Goal: Task Accomplishment & Management: Use online tool/utility

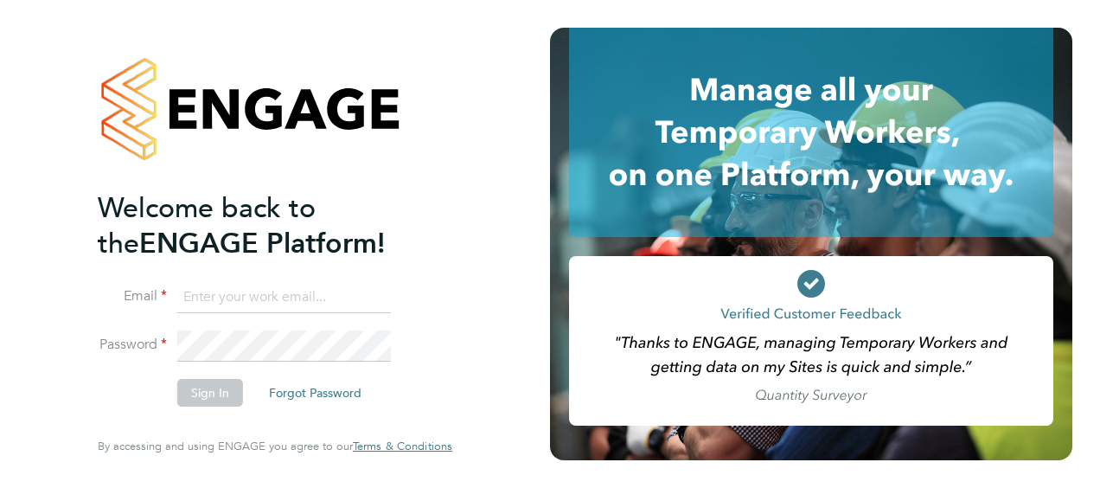
click at [223, 299] on input at bounding box center [284, 297] width 214 height 31
type input "engagemasterlogins@hays.com"
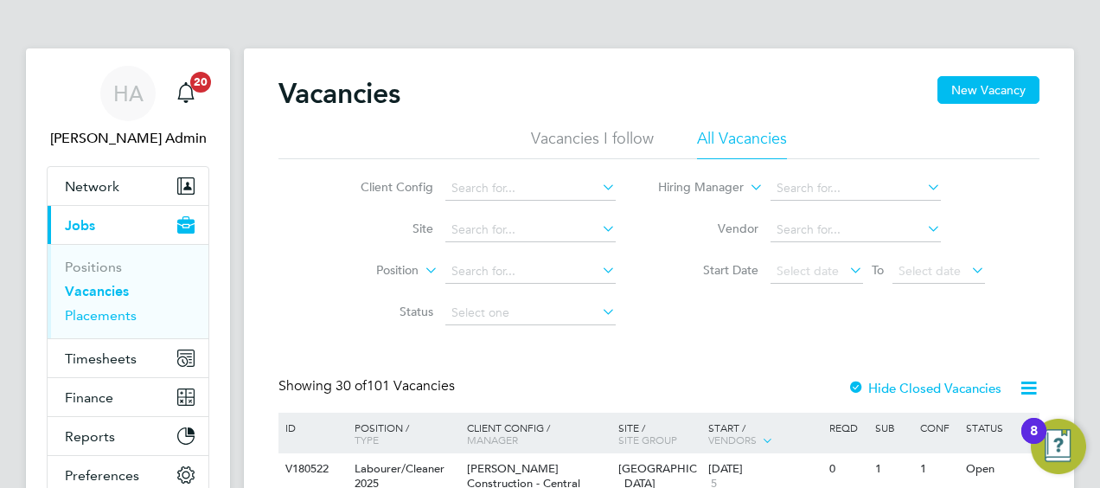
click at [100, 317] on link "Placements" at bounding box center [101, 315] width 72 height 16
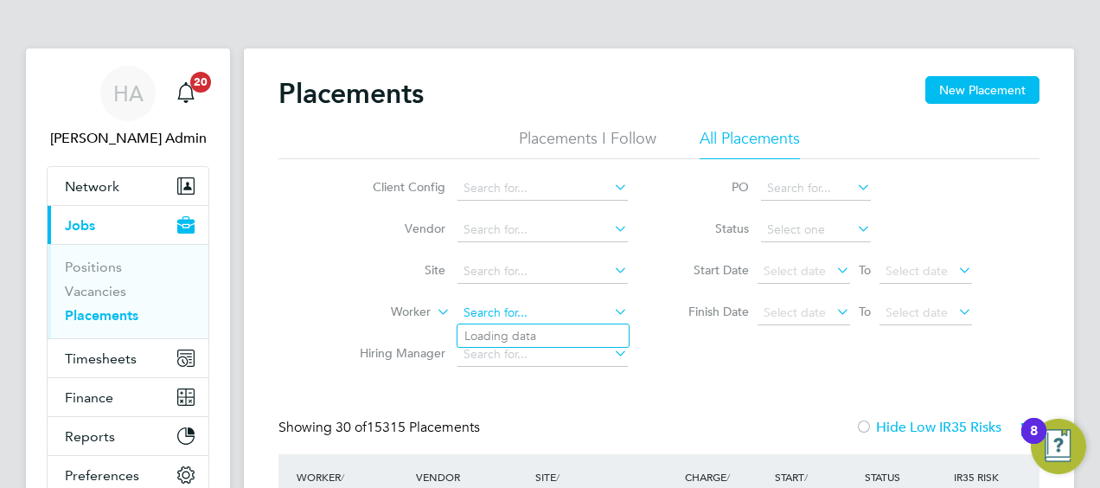
click at [488, 309] on input at bounding box center [542, 313] width 170 height 24
type input "collier"
